Goal: Navigation & Orientation: Find specific page/section

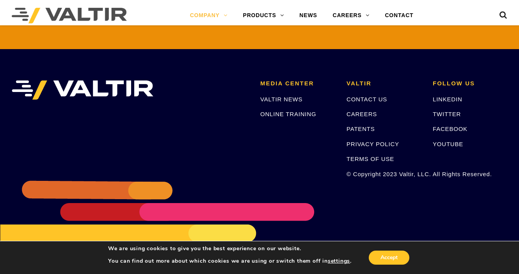
scroll to position [1891, 0]
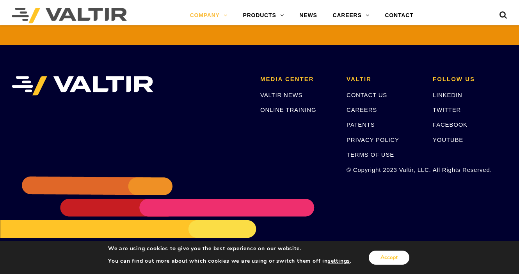
click at [386, 256] on button "Accept" at bounding box center [389, 258] width 41 height 14
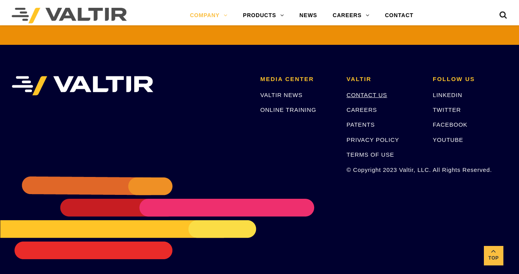
click at [360, 92] on link "CONTACT US" at bounding box center [366, 95] width 41 height 7
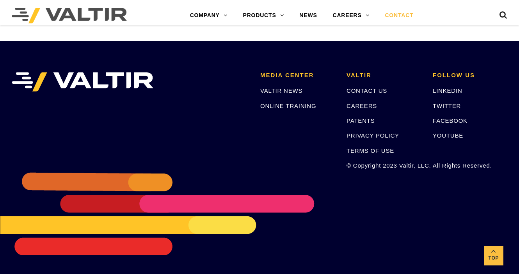
scroll to position [1076, 0]
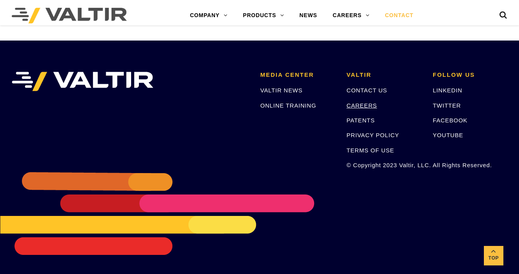
click at [360, 104] on link "CAREERS" at bounding box center [361, 105] width 30 height 7
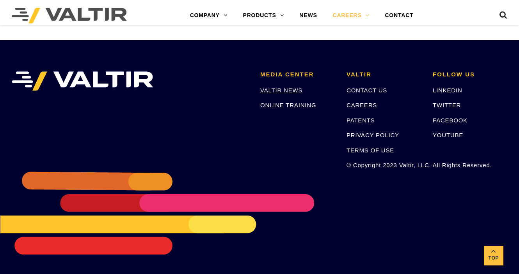
click at [294, 89] on link "VALTIR NEWS" at bounding box center [281, 90] width 42 height 7
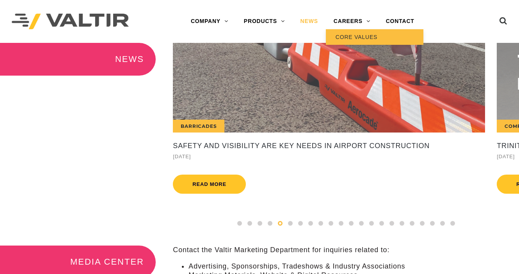
click at [349, 35] on link "CORE VALUES" at bounding box center [375, 37] width 98 height 16
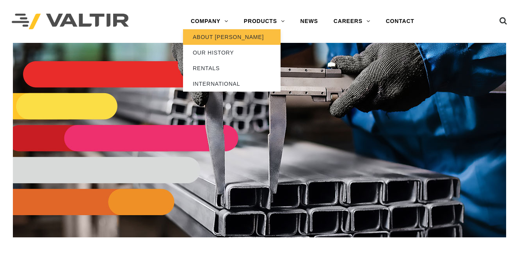
click at [205, 35] on link "ABOUT [PERSON_NAME]" at bounding box center [232, 37] width 98 height 16
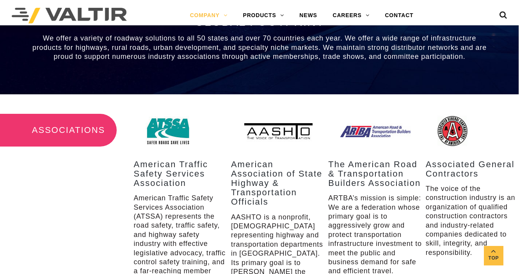
scroll to position [952, 0]
